Goal: Transaction & Acquisition: Download file/media

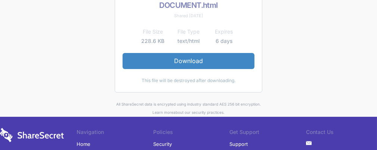
scroll to position [112, 0]
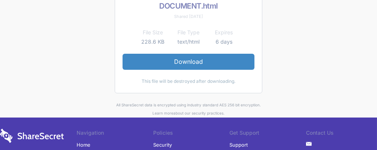
scroll to position [75, 0]
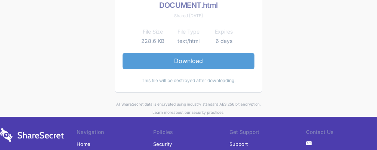
click at [184, 63] on link "Download" at bounding box center [188, 61] width 132 height 16
